Goal: Navigation & Orientation: Understand site structure

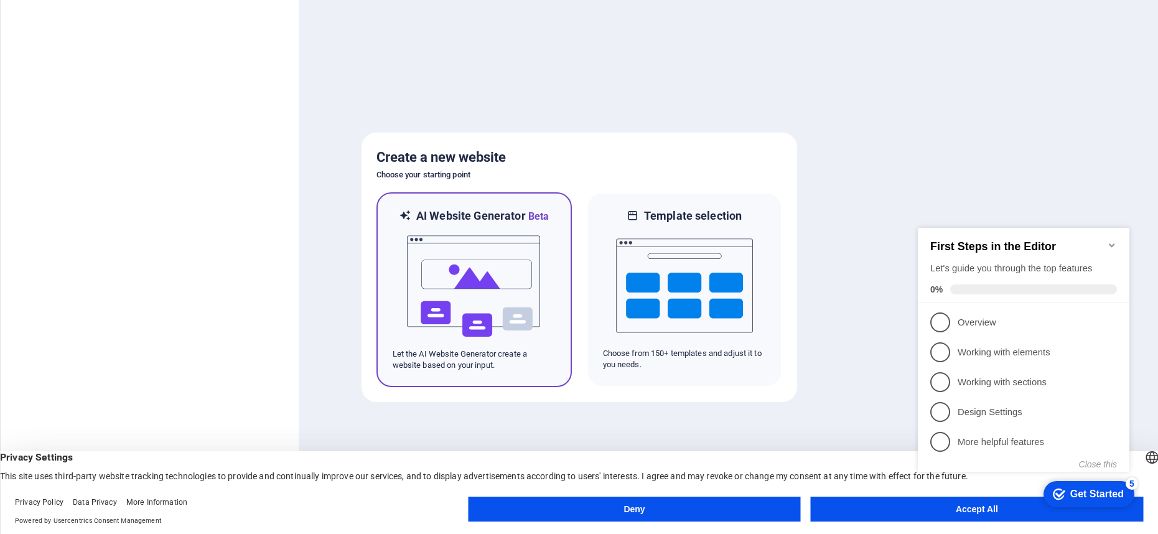
click at [469, 284] on img at bounding box center [474, 286] width 137 height 124
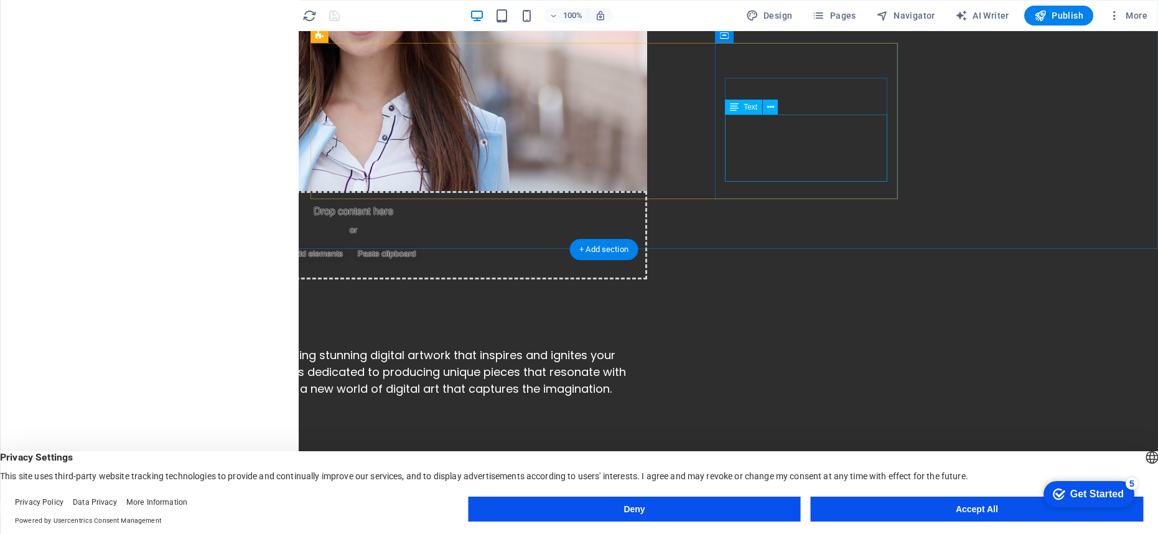
scroll to position [936, 0]
click at [918, 524] on div "Deny Accept All" at bounding box center [805, 511] width 675 height 30
click at [925, 513] on button "Accept All" at bounding box center [977, 508] width 332 height 25
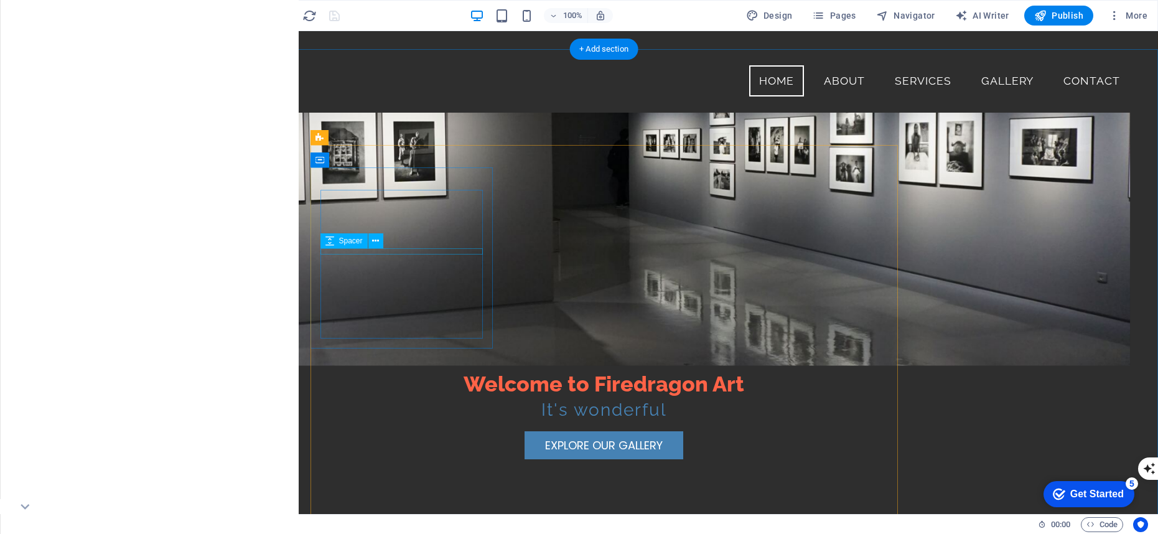
scroll to position [0, 0]
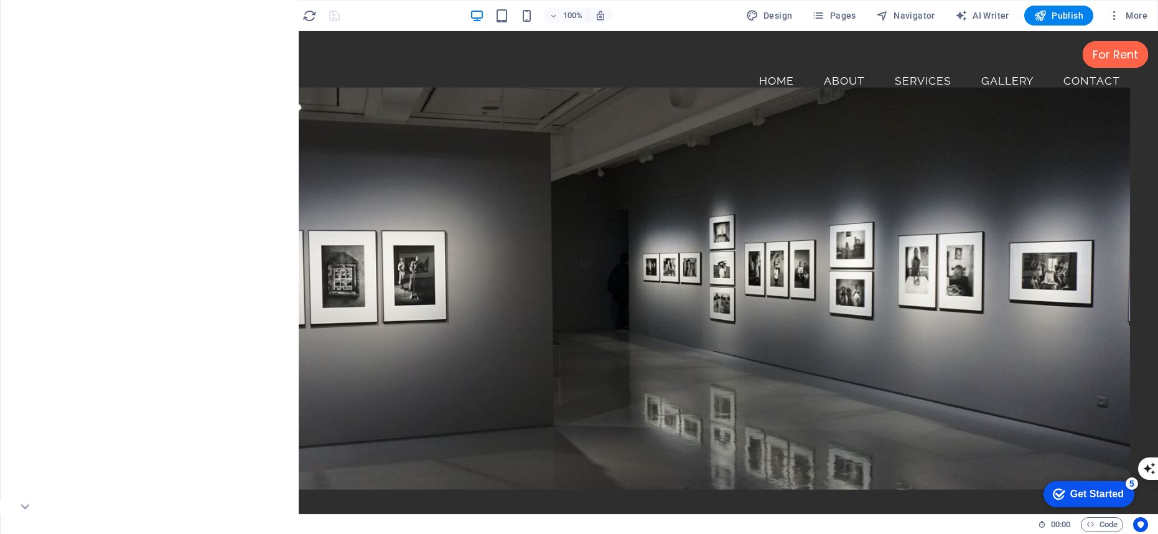
click at [19, 16] on icon "button" at bounding box center [25, 15] width 15 height 15
